Goal: Transaction & Acquisition: Book appointment/travel/reservation

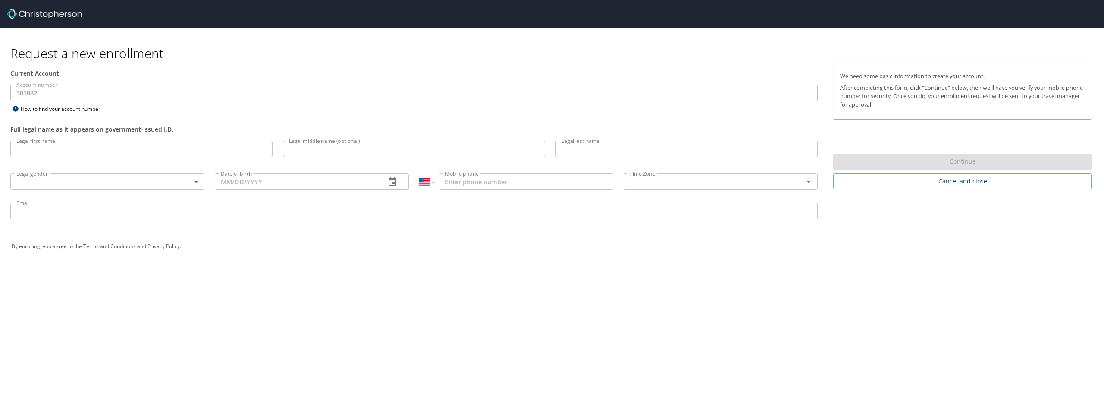
select select "US"
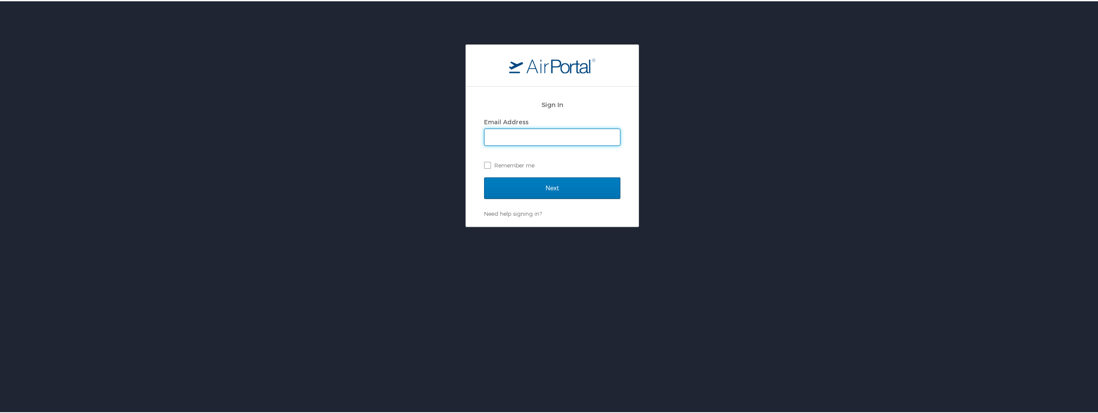
click at [582, 144] on input "Email Address" at bounding box center [551, 136] width 135 height 16
type input "[EMAIL_ADDRESS][DOMAIN_NAME]"
click at [505, 166] on label "Remember me" at bounding box center [552, 163] width 136 height 13
click at [490, 166] on input "Remember me" at bounding box center [487, 163] width 6 height 6
checkbox input "true"
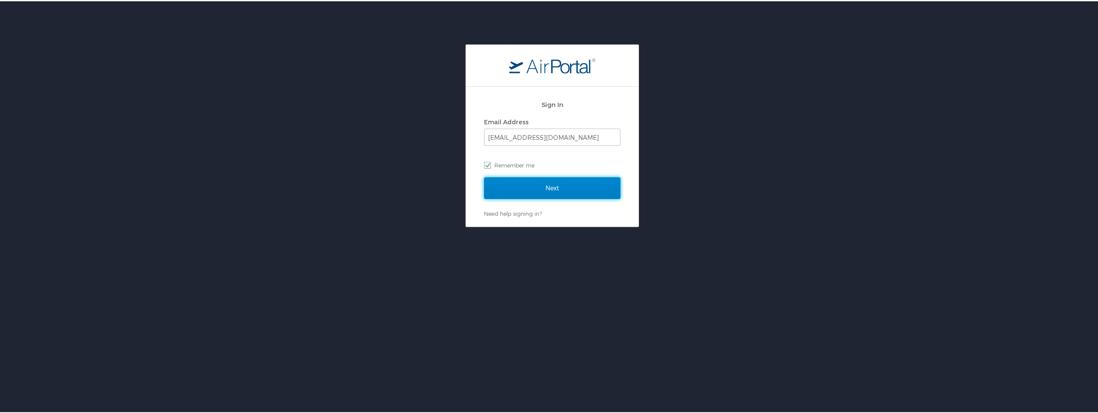
click at [528, 184] on input "Next" at bounding box center [552, 187] width 136 height 22
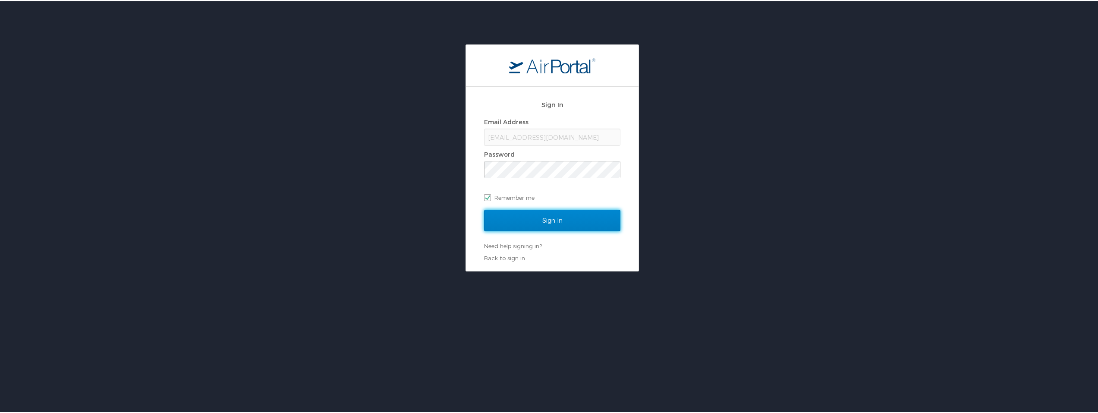
click at [575, 220] on input "Sign In" at bounding box center [552, 219] width 136 height 22
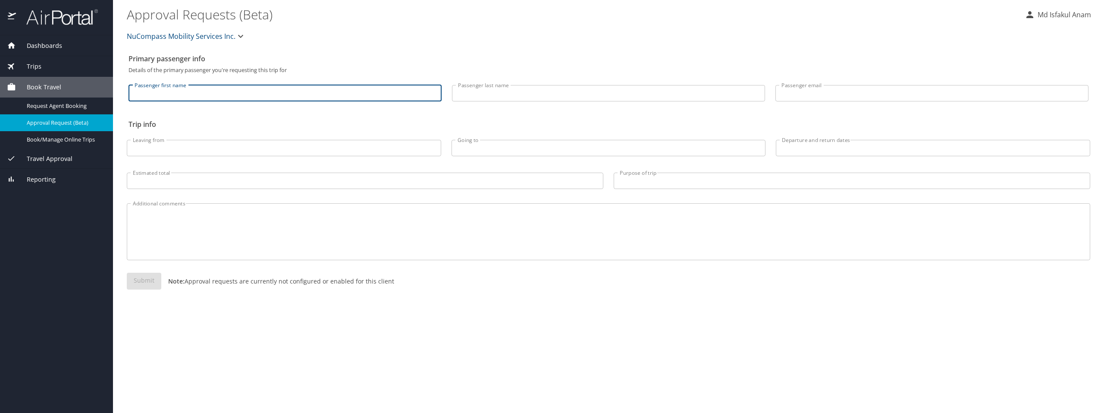
click at [214, 88] on input "Passenger first name" at bounding box center [285, 93] width 313 height 16
type input "Md"
type input "Isfakul Anam"
type input "[EMAIL_ADDRESS][DOMAIN_NAME]"
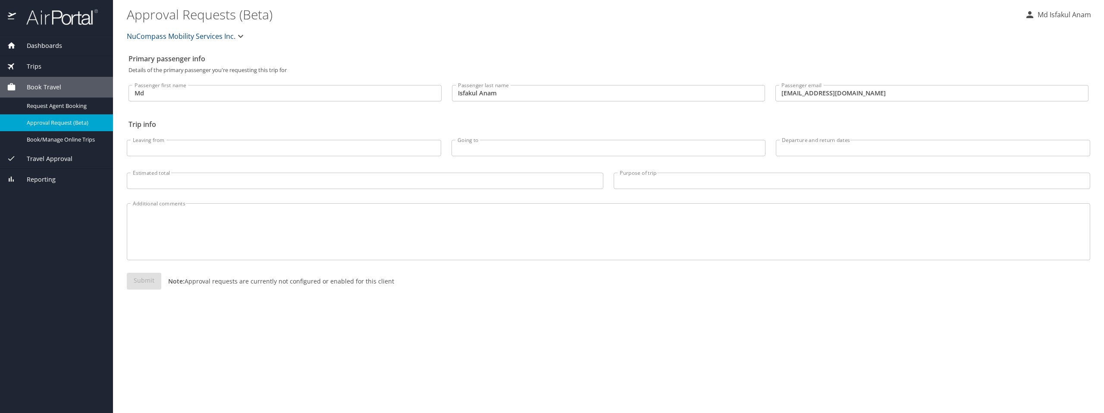
click at [688, 48] on div "NuCompass Mobility Services Inc." at bounding box center [609, 36] width 974 height 28
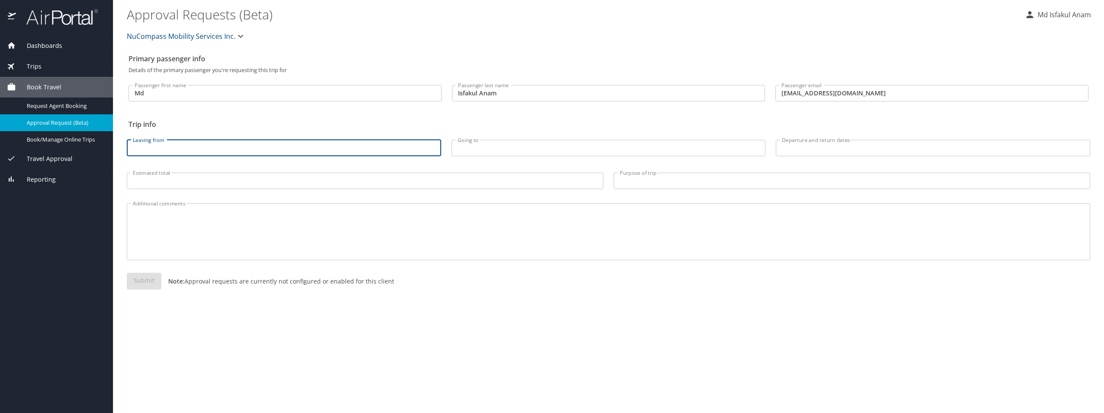
click at [338, 144] on input "Leaving from" at bounding box center [284, 148] width 314 height 16
type input "Albany, NY"
click at [557, 146] on input "Going to" at bounding box center [609, 148] width 314 height 16
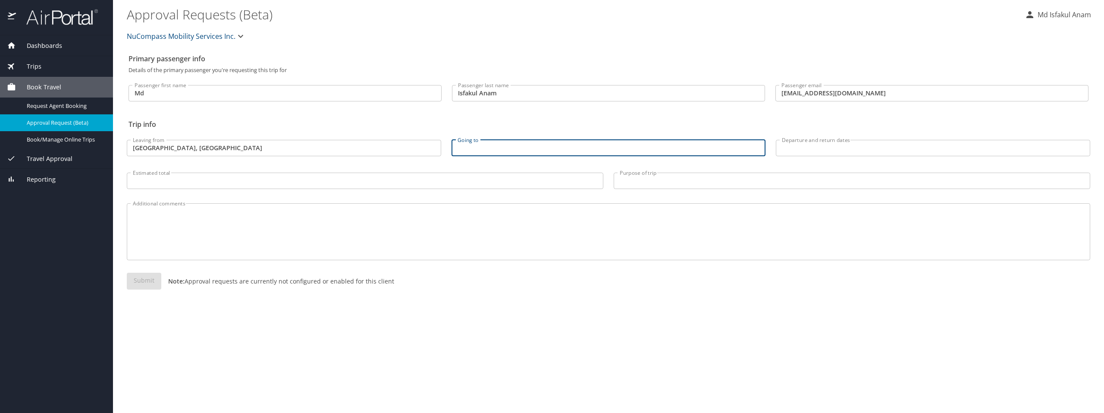
click at [557, 146] on input "Going to" at bounding box center [609, 148] width 314 height 16
type input "Raleigh, NC"
click at [655, 125] on h2 "Trip info" at bounding box center [609, 124] width 960 height 14
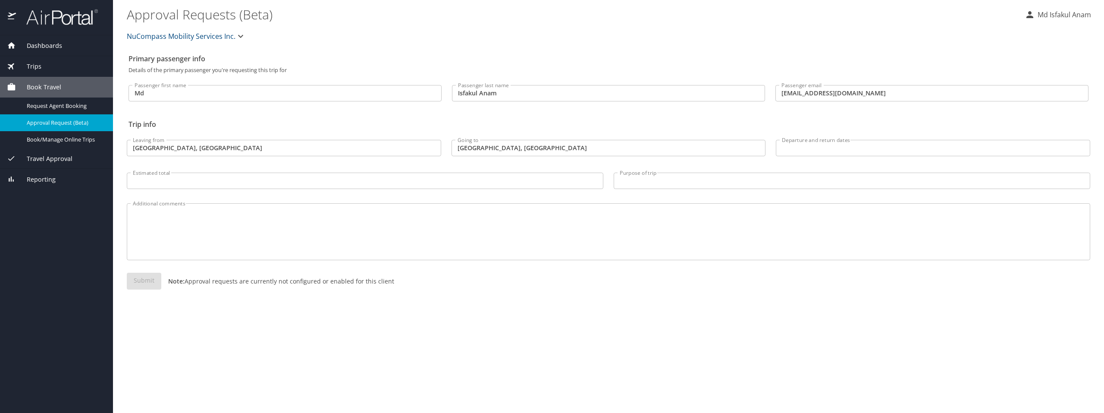
click at [844, 154] on input "Departure and return dates" at bounding box center [933, 148] width 314 height 16
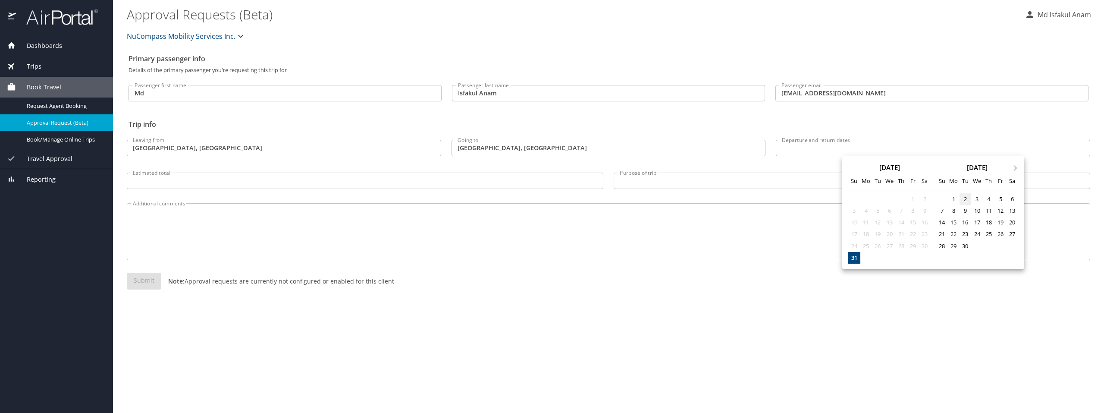
click at [966, 197] on div "2" at bounding box center [966, 199] width 12 height 12
click at [977, 197] on div "3" at bounding box center [977, 199] width 12 height 12
type input "09/02/2025 🠦 09/03/2025"
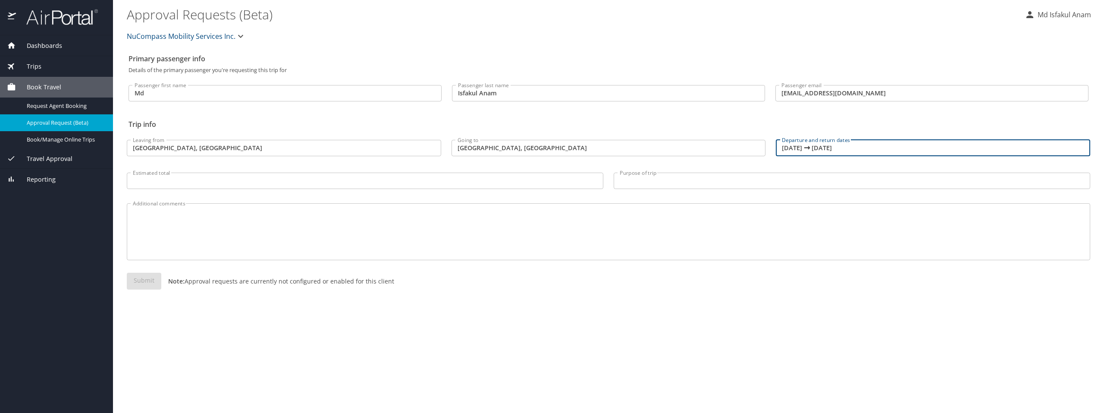
click at [258, 179] on input "Estimated total" at bounding box center [365, 181] width 477 height 16
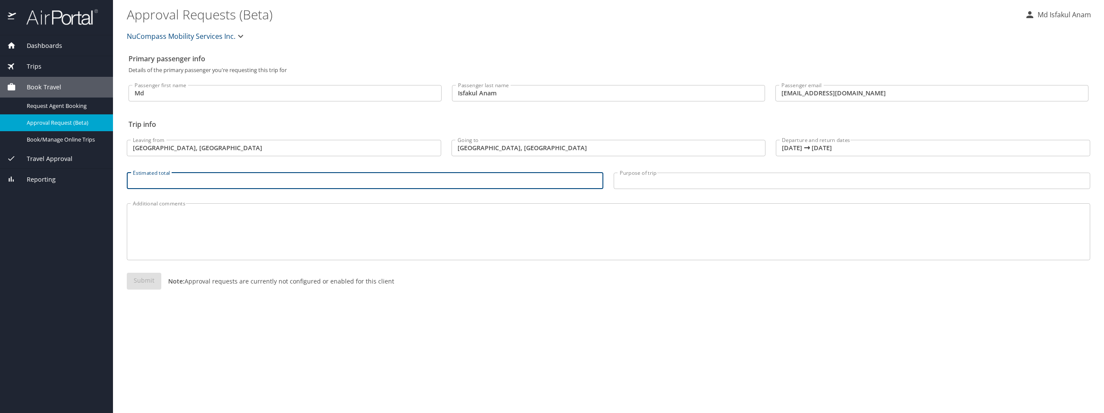
click at [619, 323] on div "Primary passenger info Details of the primary passenger you're requesting this …" at bounding box center [609, 231] width 964 height 363
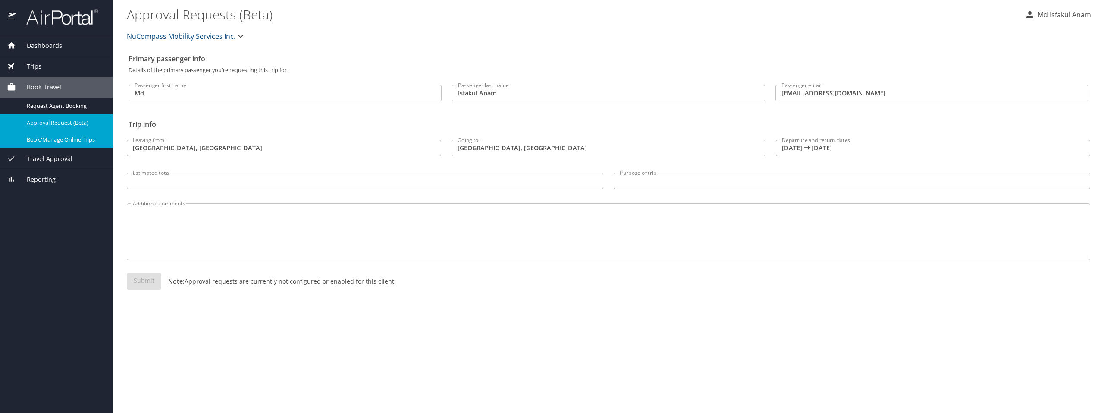
click at [48, 141] on span "Book/Manage Online Trips" at bounding box center [65, 139] width 76 height 8
